Goal: Task Accomplishment & Management: Manage account settings

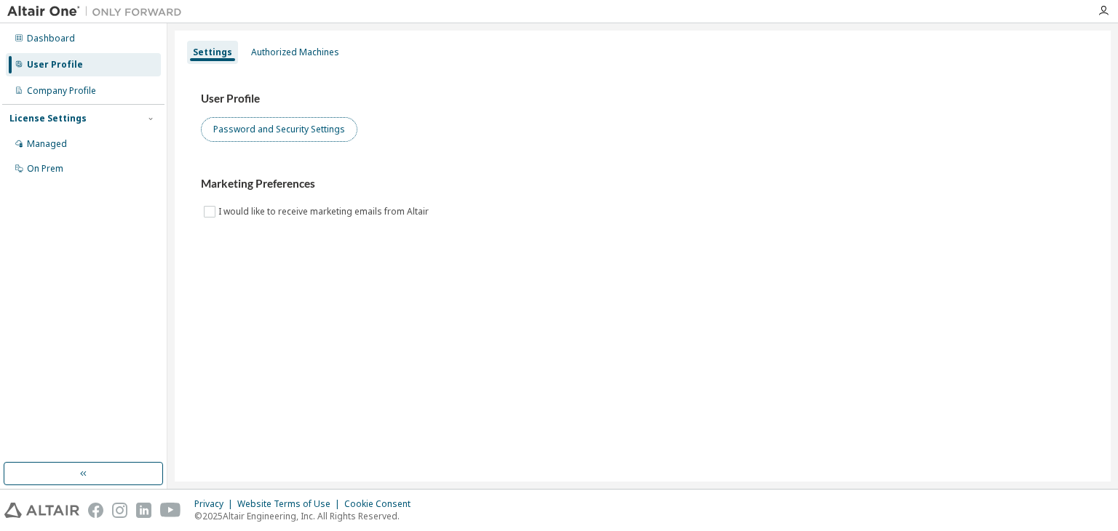
click at [236, 126] on button "Password and Security Settings" at bounding box center [279, 129] width 156 height 25
